Goal: Book appointment/travel/reservation

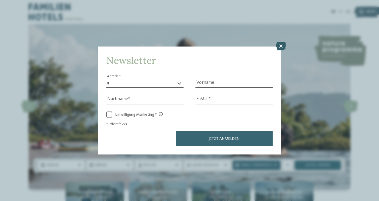
click at [282, 49] on icon at bounding box center [281, 46] width 10 height 8
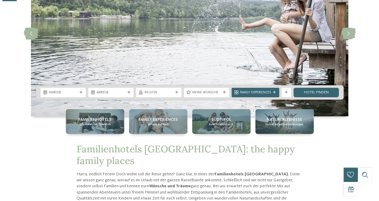
scroll to position [84, 0]
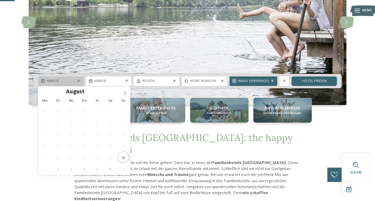
click at [79, 78] on div "Anreise" at bounding box center [60, 81] width 45 height 10
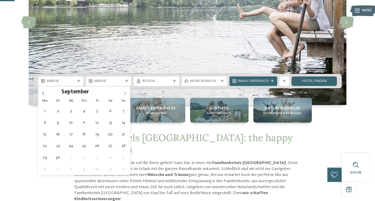
click at [127, 94] on span at bounding box center [125, 92] width 10 height 10
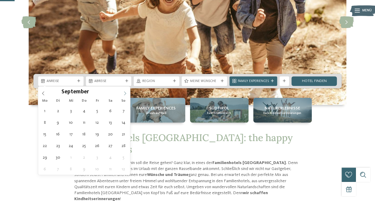
click at [125, 92] on icon at bounding box center [125, 93] width 4 height 4
type div "[DATE]"
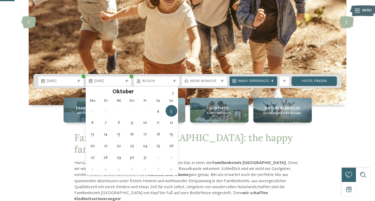
type div "[DATE]"
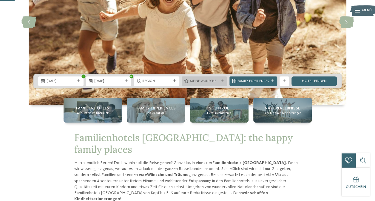
click at [217, 79] on span "Meine Wünsche" at bounding box center [204, 81] width 29 height 5
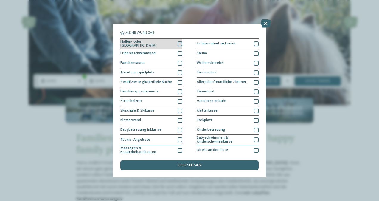
click at [155, 45] on span "Hallen- oder [GEOGRAPHIC_DATA]" at bounding box center [148, 44] width 54 height 8
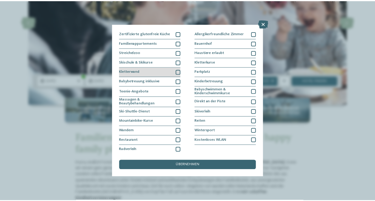
scroll to position [49, 0]
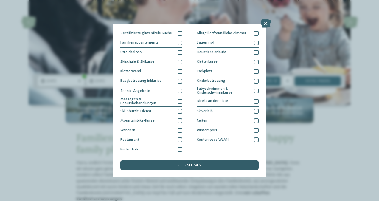
click at [178, 164] on span "übernehmen" at bounding box center [190, 165] width 24 height 4
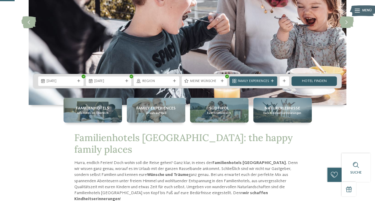
click at [316, 79] on link "Hotel finden" at bounding box center [313, 81] width 45 height 10
